Goal: Information Seeking & Learning: Learn about a topic

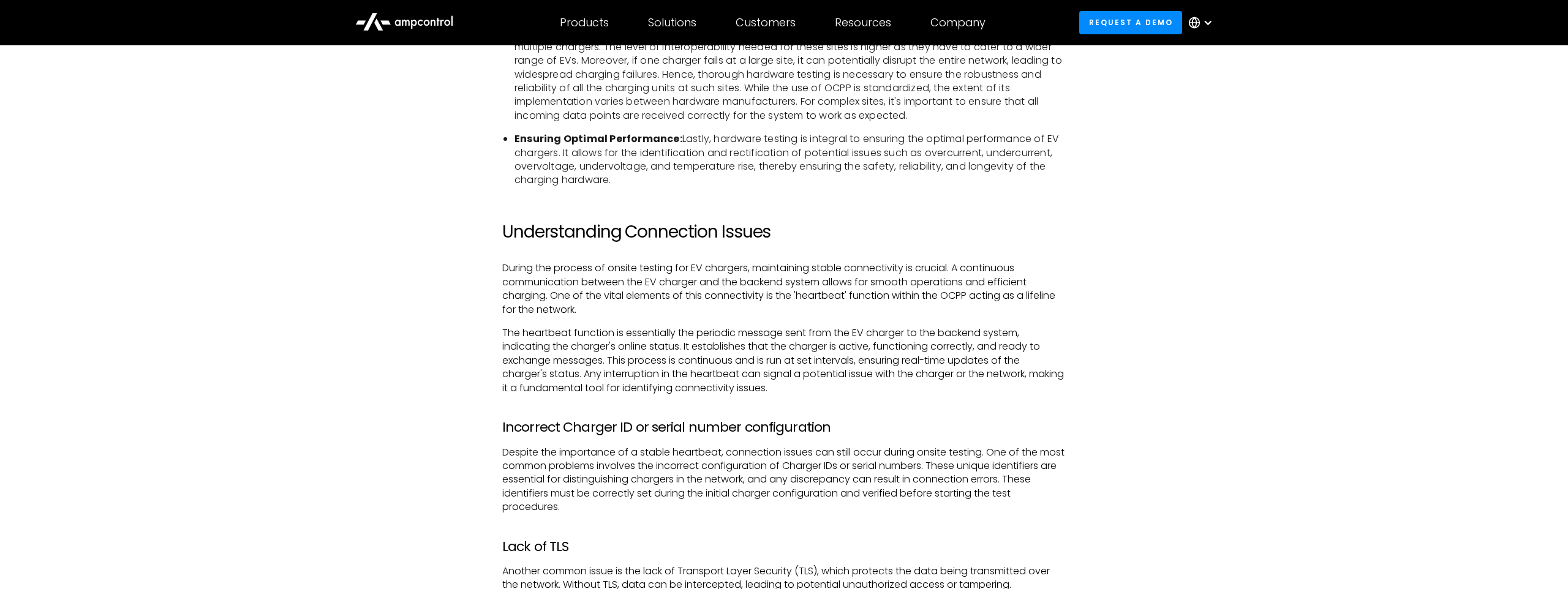
scroll to position [2314, 0]
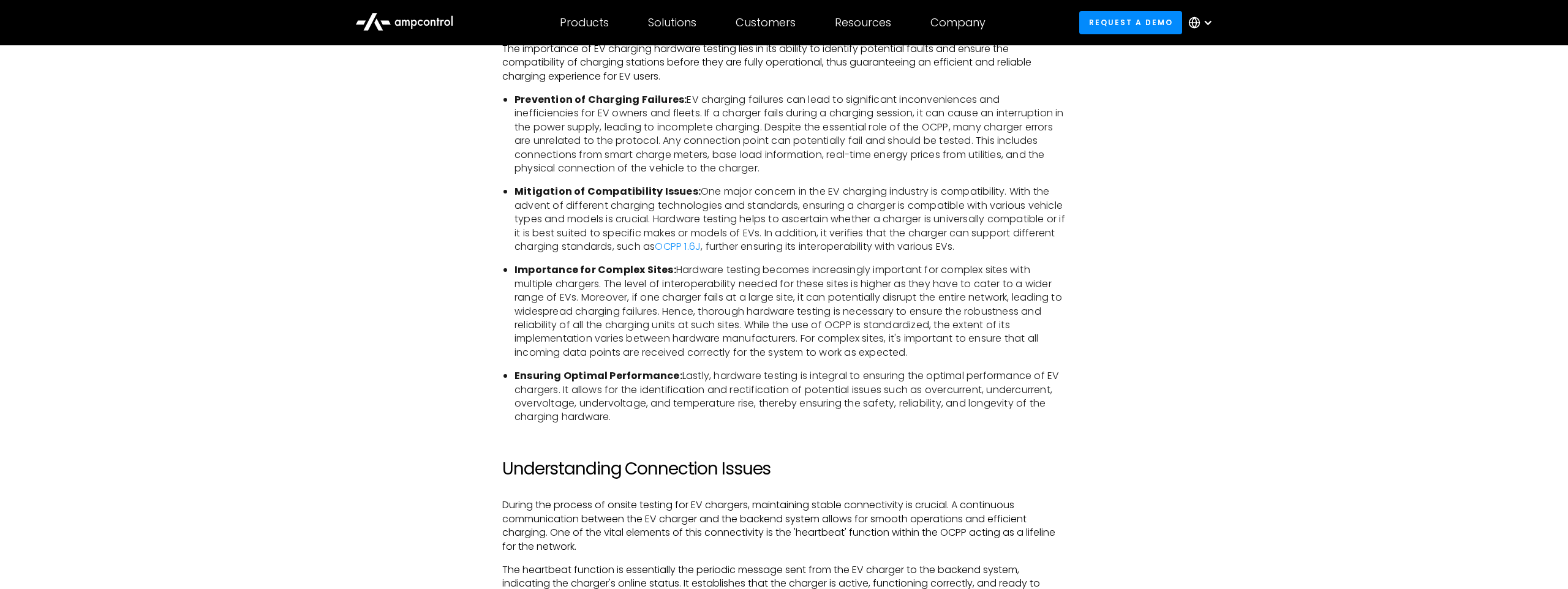
click at [753, 338] on li "Importance for Complex Sites: Hardware testing becomes increasingly important f…" at bounding box center [790, 311] width 551 height 96
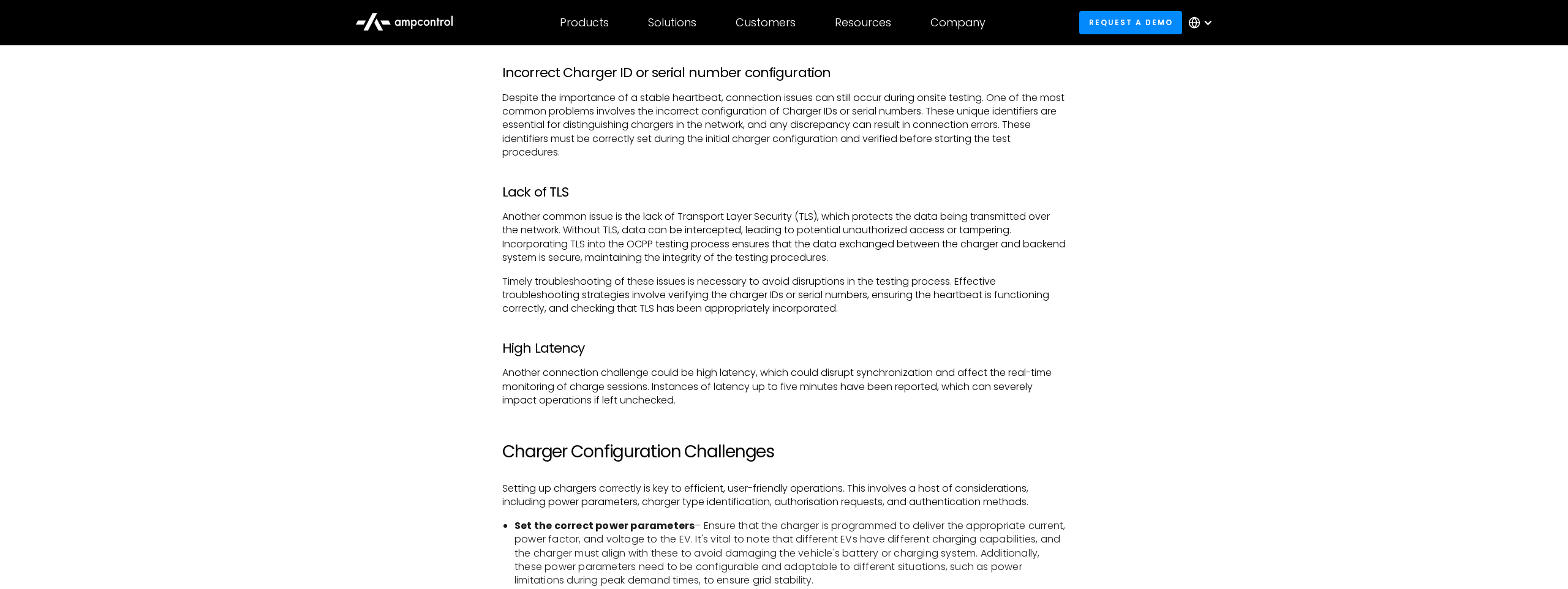
scroll to position [1096, 0]
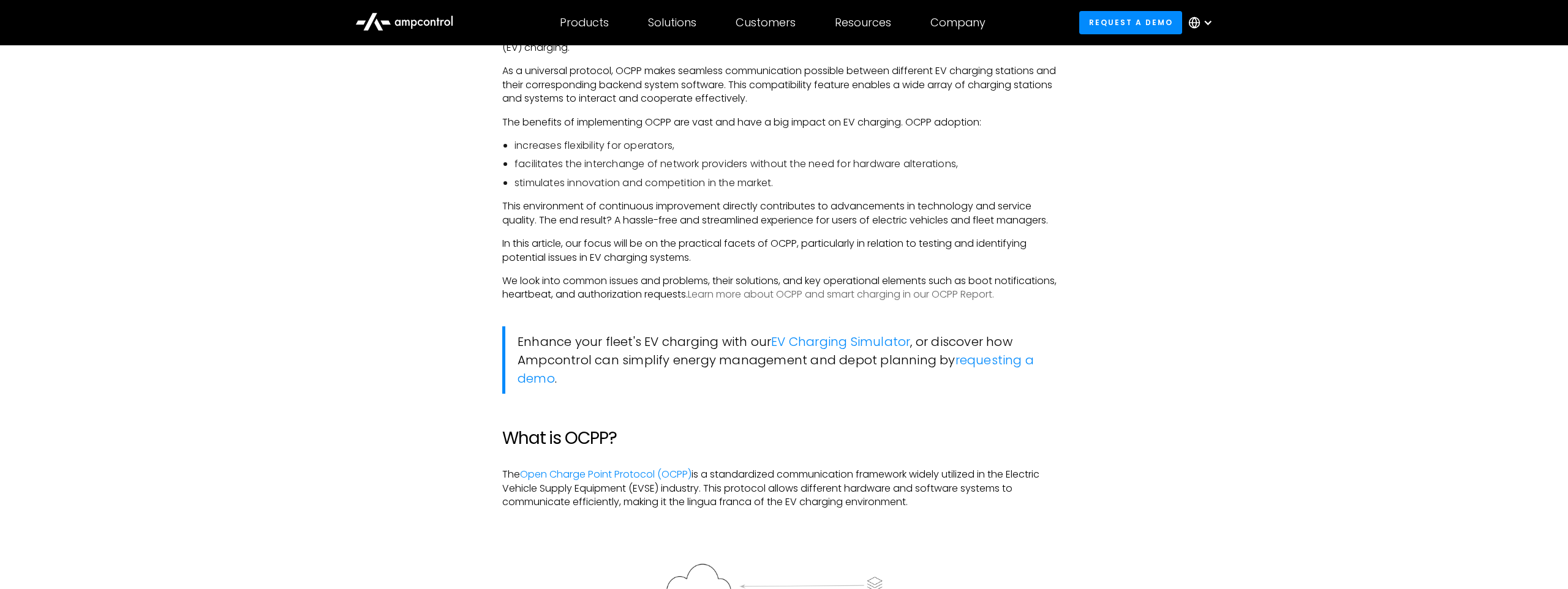
click at [865, 292] on link "Learn more about OCPP and smart charging in our OCPP Report." at bounding box center [841, 294] width 306 height 14
